Goal: Information Seeking & Learning: Understand process/instructions

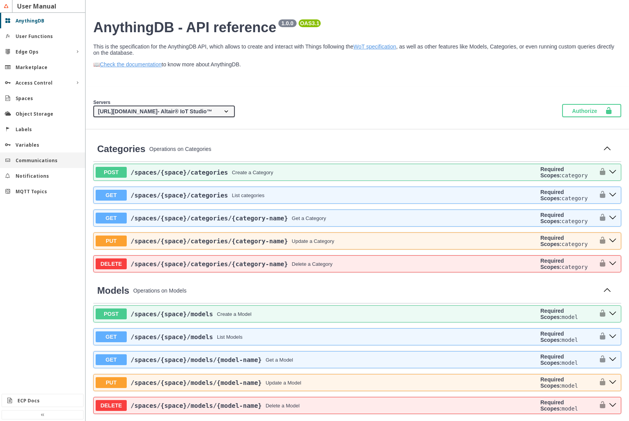
click at [0, 0] on slot "Communications" at bounding box center [0, 0] width 0 height 0
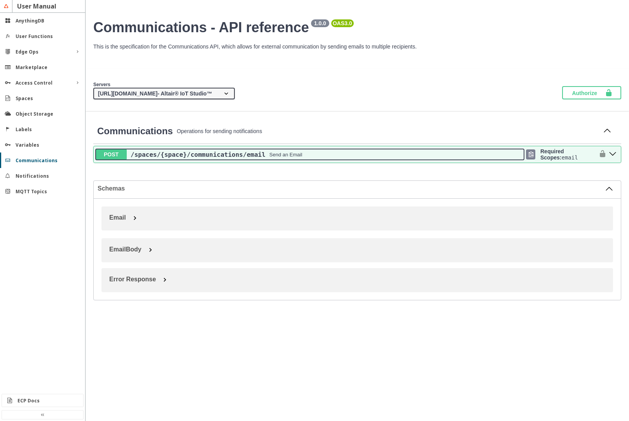
click at [280, 155] on div "Send an Email" at bounding box center [285, 155] width 33 height 6
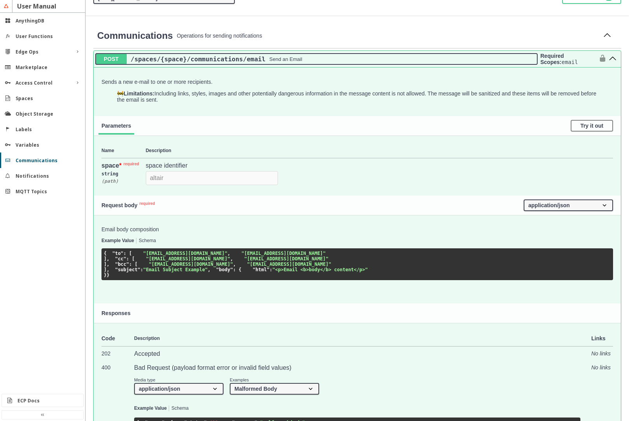
scroll to position [93, 0]
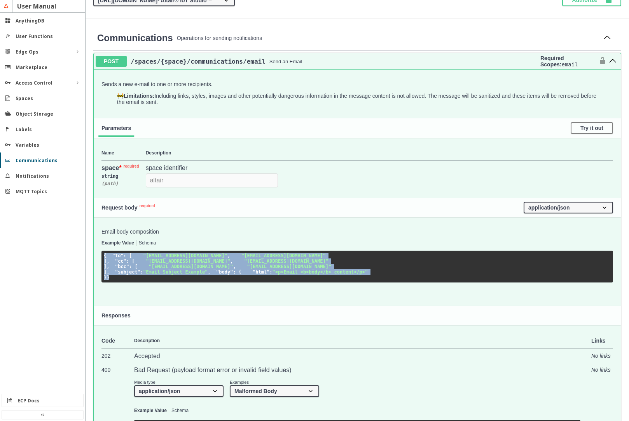
drag, startPoint x: 104, startPoint y: 258, endPoint x: 110, endPoint y: 349, distance: 91.1
click at [110, 283] on pre "{ "to" : [ "[EMAIL_ADDRESS][DOMAIN_NAME]" , "[EMAIL_ADDRESS][DOMAIN_NAME]" ], "…" at bounding box center [356, 267] width 511 height 32
copy code "{ "to" : [ "[EMAIL_ADDRESS][DOMAIN_NAME]" , "[EMAIL_ADDRESS][DOMAIN_NAME]" ], "…"
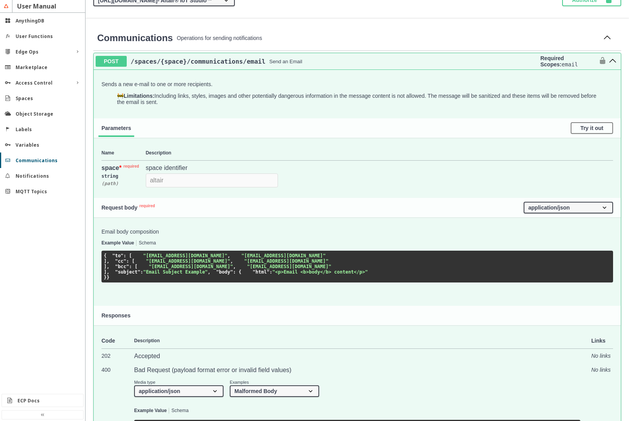
click at [156, 244] on li "Schema" at bounding box center [150, 243] width 23 height 6
click at [149, 241] on button "Schema" at bounding box center [147, 243] width 17 height 5
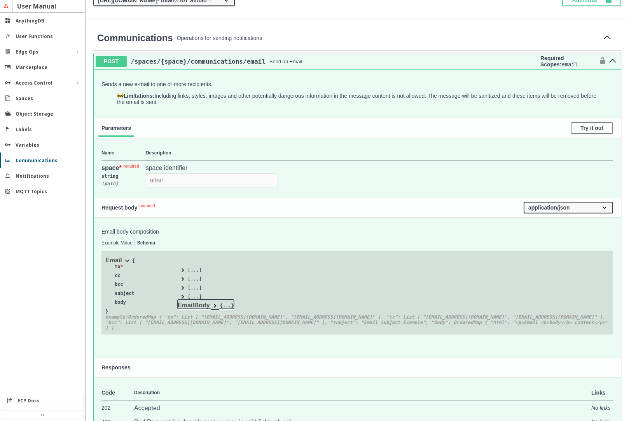
click at [216, 306] on span at bounding box center [215, 306] width 8 height 8
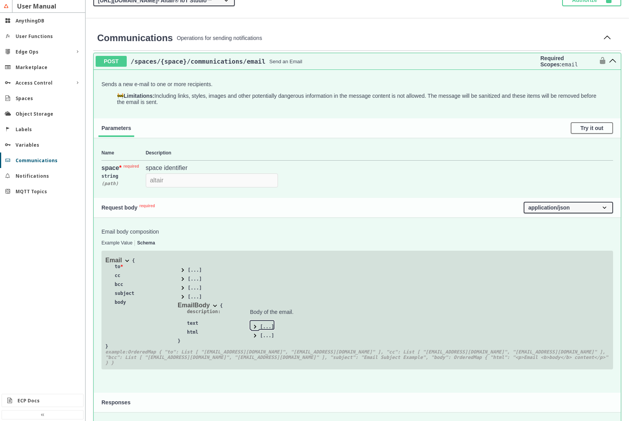
click at [255, 328] on span at bounding box center [255, 327] width 8 height 8
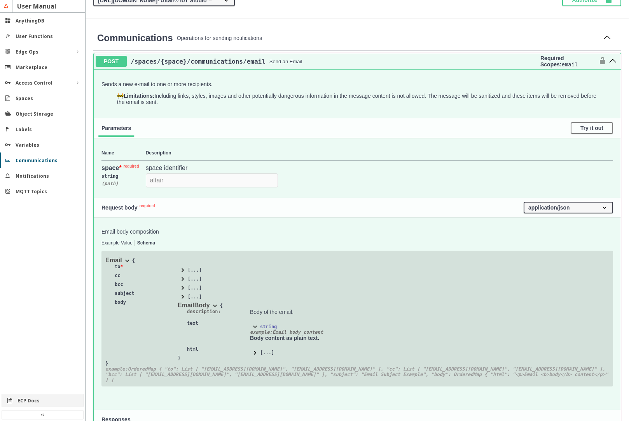
click at [59, 404] on div "ECP Docs" at bounding box center [45, 401] width 56 height 7
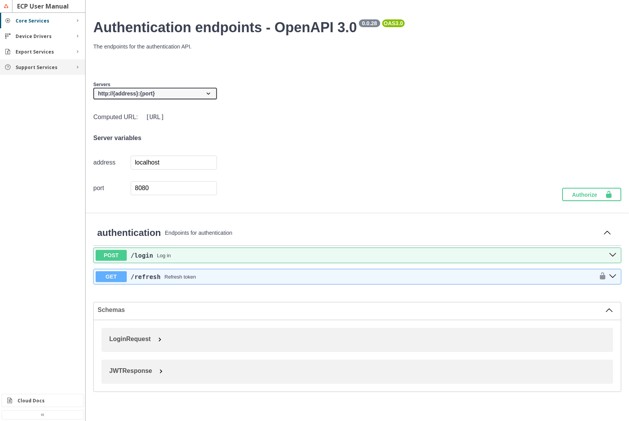
click at [0, 0] on slot "Support Services" at bounding box center [0, 0] width 0 height 0
click at [0, 0] on slot "Rules" at bounding box center [0, 0] width 0 height 0
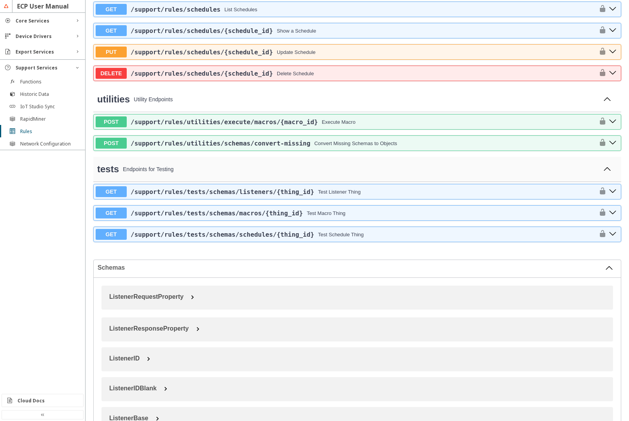
scroll to position [606, 0]
click at [254, 121] on span "/support /rules /utilities /execute /macros /{macro_id}" at bounding box center [224, 121] width 187 height 7
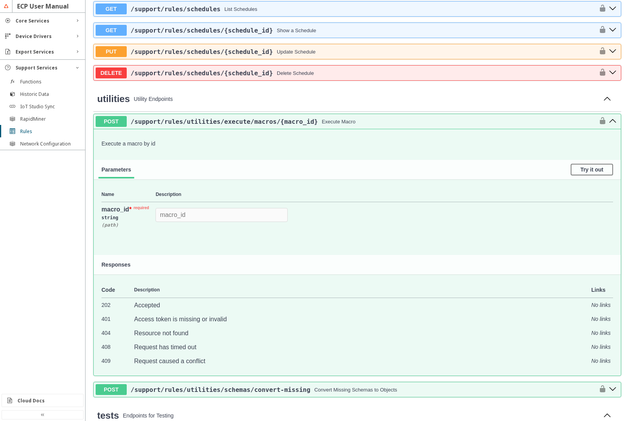
scroll to position [699, 0]
